Goal: Task Accomplishment & Management: Use online tool/utility

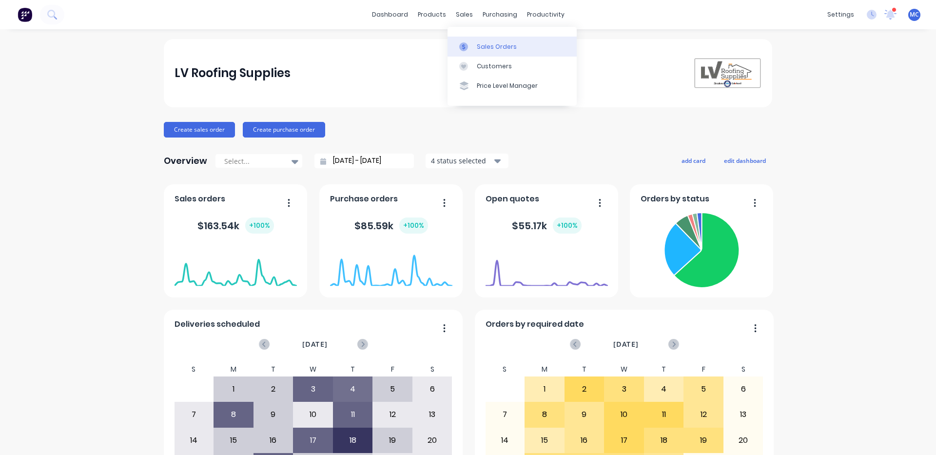
click at [487, 45] on div "Sales Orders" at bounding box center [497, 46] width 40 height 9
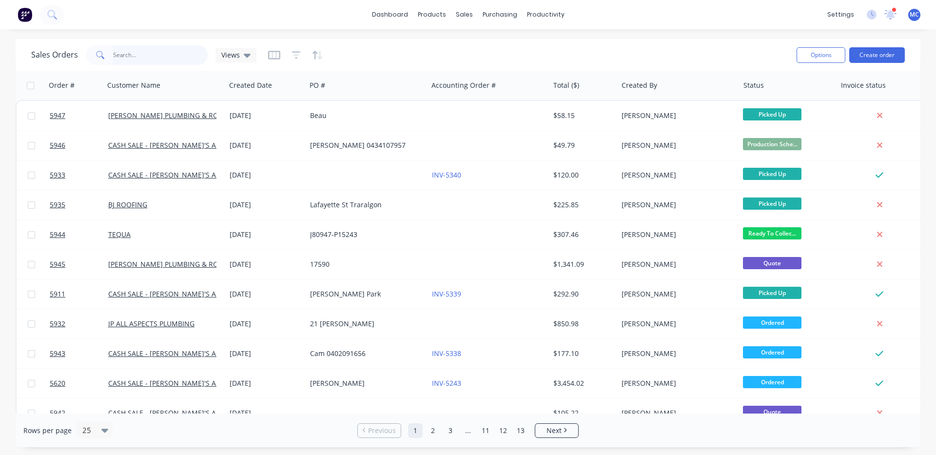
click at [150, 59] on input "text" at bounding box center [160, 55] width 95 height 20
click at [151, 57] on input "text" at bounding box center [160, 55] width 95 height 20
type input "5930"
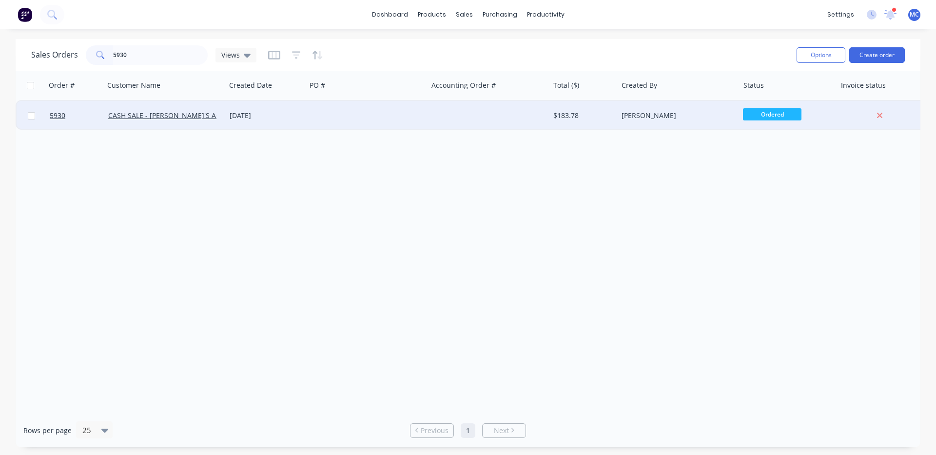
click at [153, 120] on div "CASH SALE - [PERSON_NAME]'S ACCOUNT" at bounding box center [162, 116] width 108 height 10
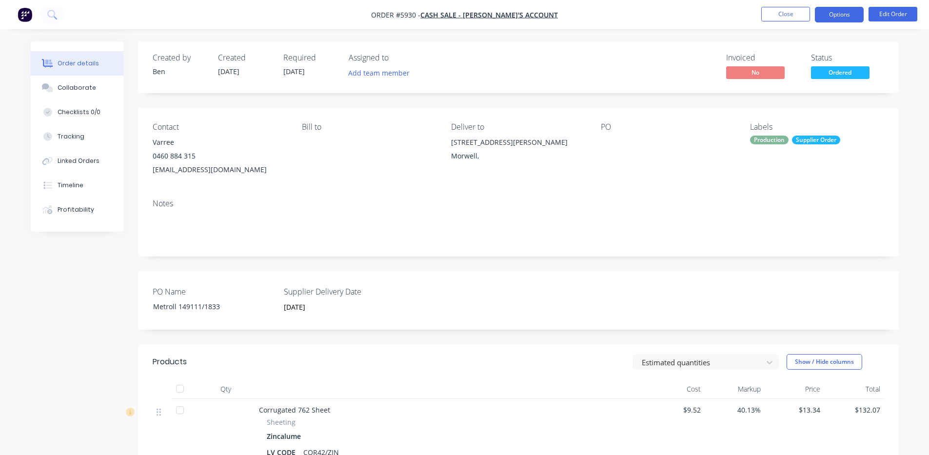
click at [838, 12] on button "Options" at bounding box center [839, 15] width 49 height 16
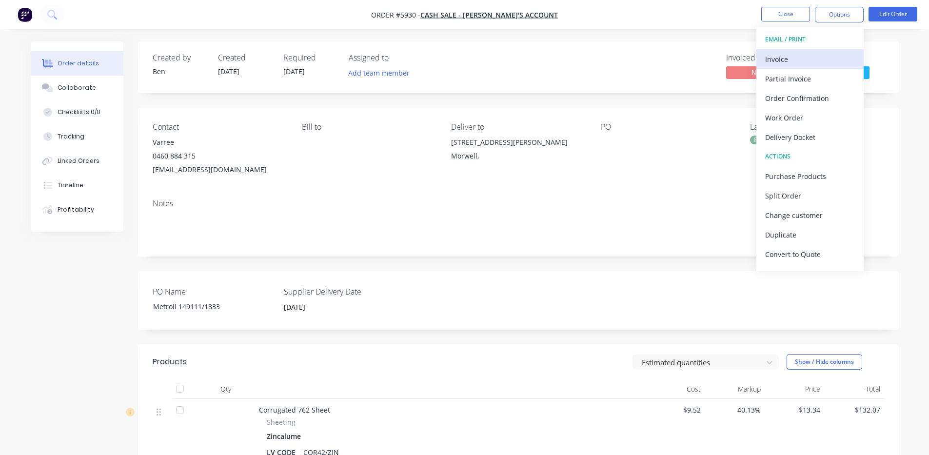
click at [790, 64] on div "Invoice" at bounding box center [810, 59] width 90 height 14
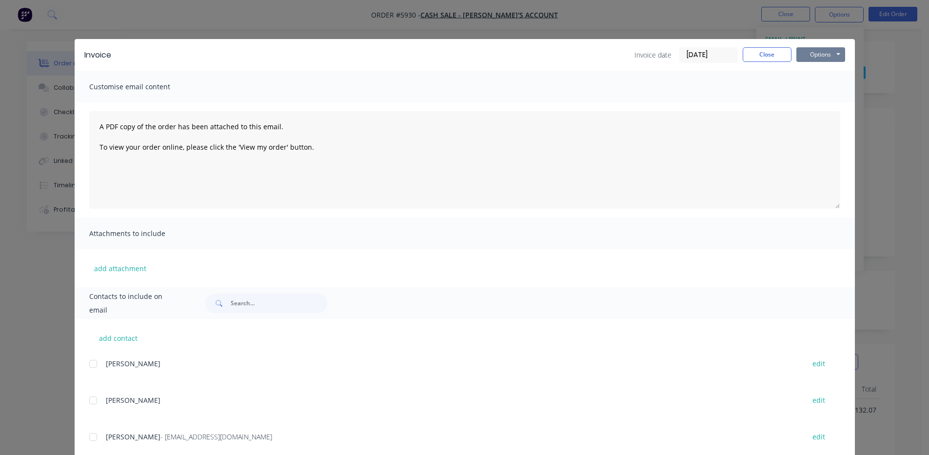
click at [818, 52] on button "Options" at bounding box center [820, 54] width 49 height 15
click at [824, 87] on button "Print" at bounding box center [827, 88] width 62 height 16
click at [759, 57] on button "Close" at bounding box center [767, 54] width 49 height 15
